Goal: Find specific page/section: Find specific page/section

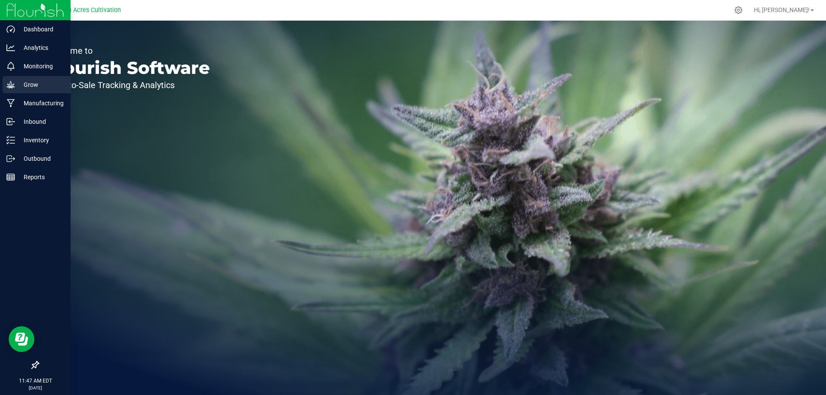
click at [38, 88] on p "Grow" at bounding box center [41, 85] width 52 height 10
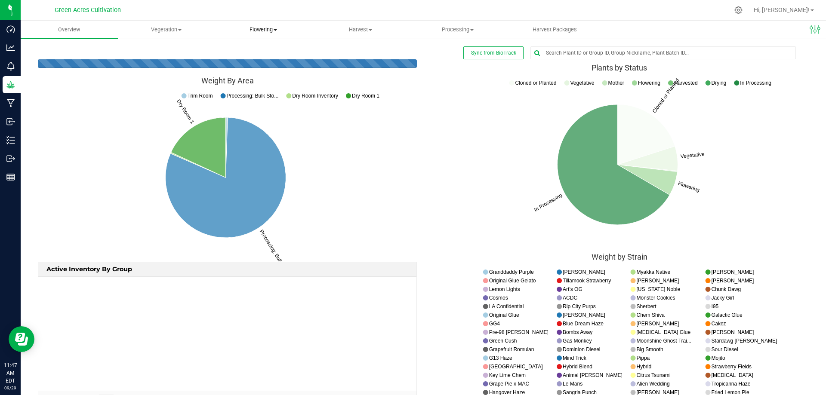
click at [269, 28] on span "Flowering" at bounding box center [264, 30] width 96 height 8
click at [243, 60] on span "Flowering groups" at bounding box center [250, 62] width 71 height 7
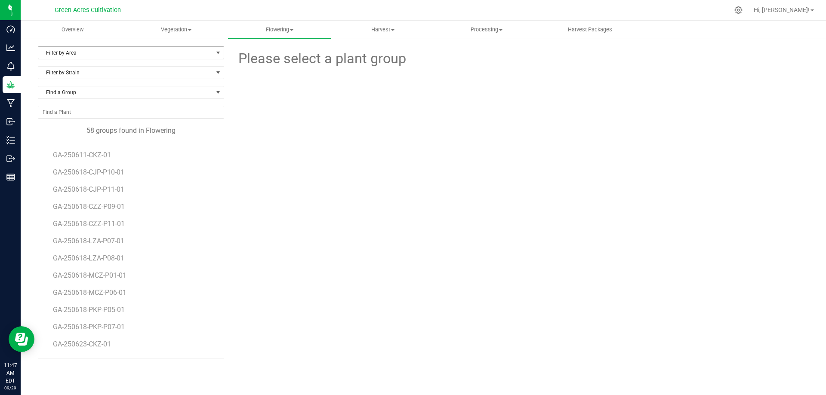
click at [91, 54] on span "Filter by Area" at bounding box center [125, 53] width 175 height 12
click at [58, 77] on li "01" at bounding box center [130, 80] width 185 height 13
click at [468, 225] on div "Please select a plant group" at bounding box center [520, 202] width 578 height 312
